Goal: Check status: Check status

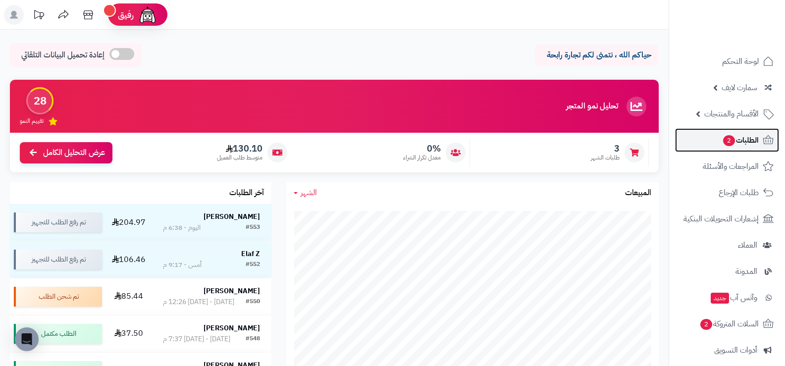
click at [696, 146] on link "الطلبات 2" at bounding box center [727, 140] width 104 height 24
click at [695, 146] on link "الطلبات 2" at bounding box center [727, 140] width 104 height 24
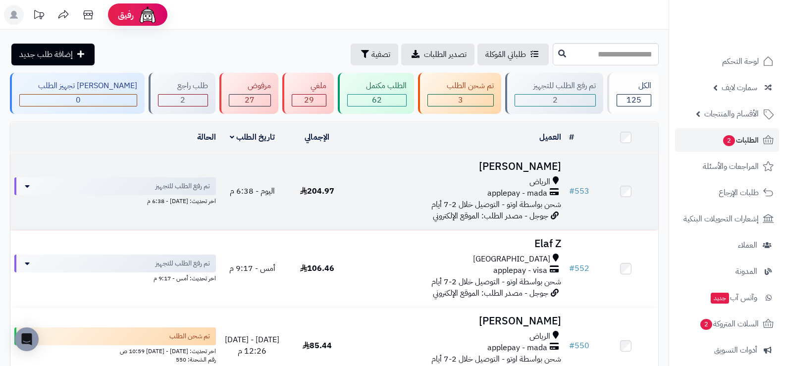
click at [518, 163] on h3 "[PERSON_NAME]" at bounding box center [458, 166] width 208 height 11
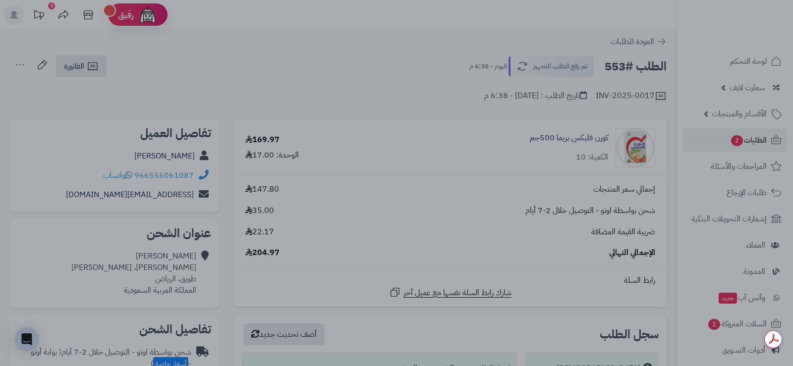
click at [516, 39] on div at bounding box center [396, 183] width 793 height 366
